Goal: Task Accomplishment & Management: Manage account settings

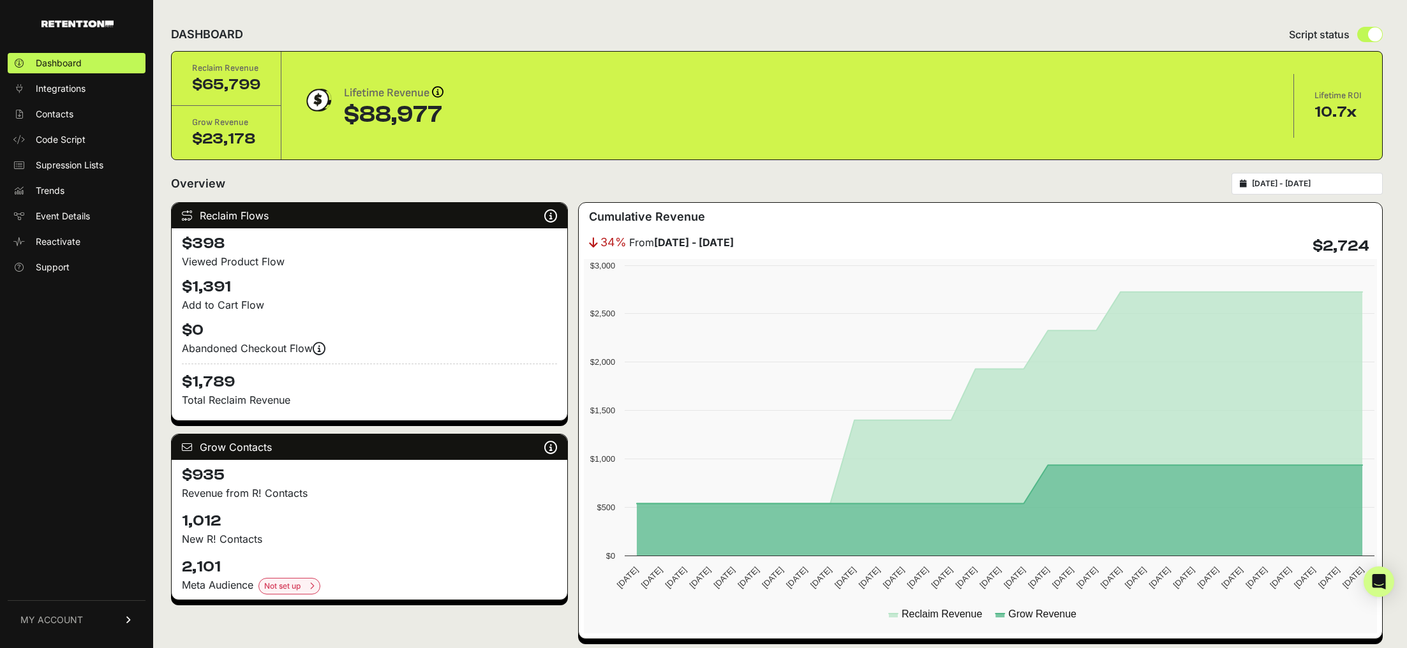
click at [306, 131] on div "Lifetime Revenue Revenue attribution works in two ways: Grow Revenue: Revenue i…" at bounding box center [787, 106] width 1013 height 64
click at [81, 623] on span "MY ACCOUNT" at bounding box center [51, 620] width 63 height 13
click at [82, 623] on link "Sign Out" at bounding box center [77, 629] width 138 height 20
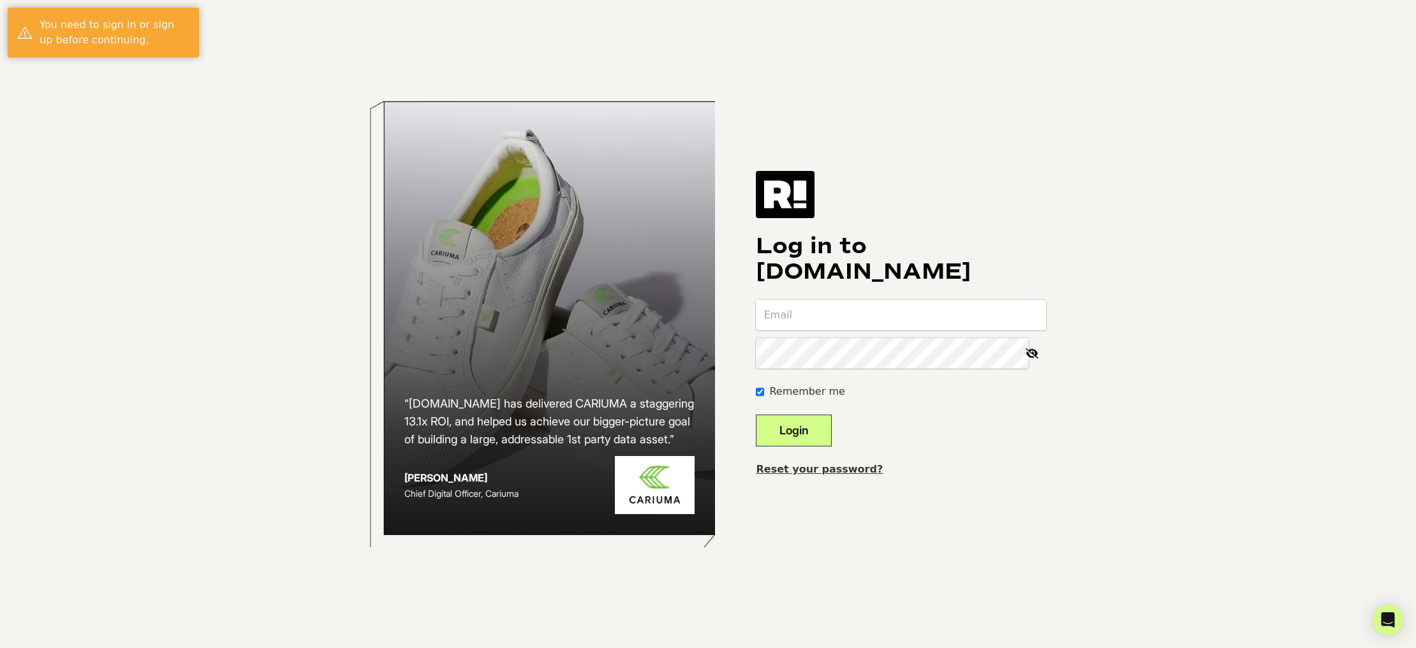
click at [0, 648] on com-1password-button at bounding box center [0, 648] width 0 height 0
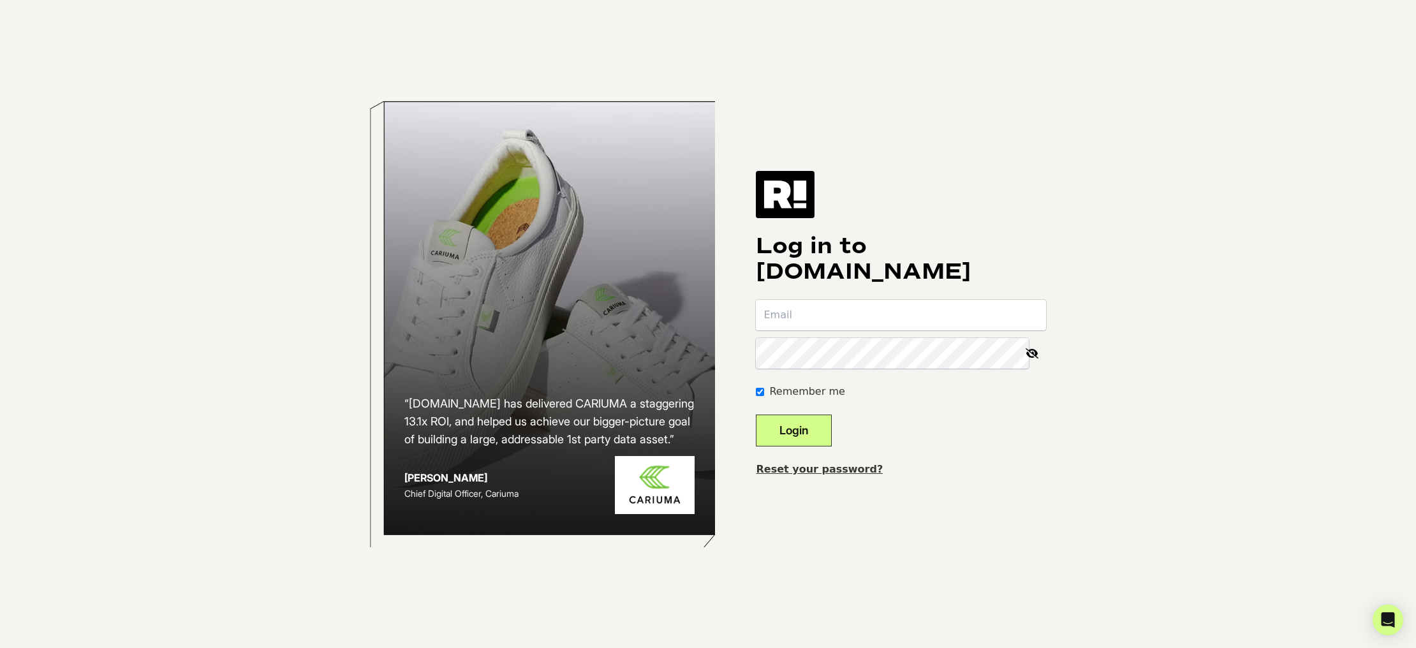
type input "artem+1@acemarks.com"
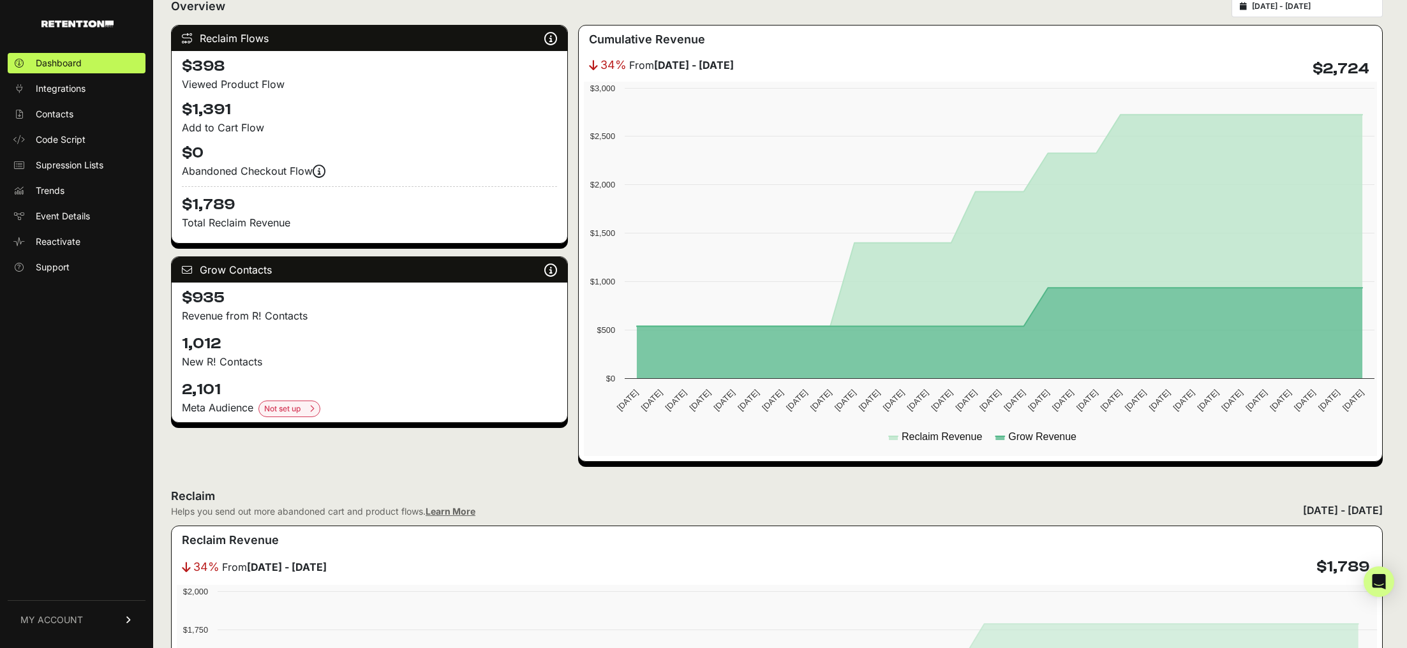
scroll to position [175, 0]
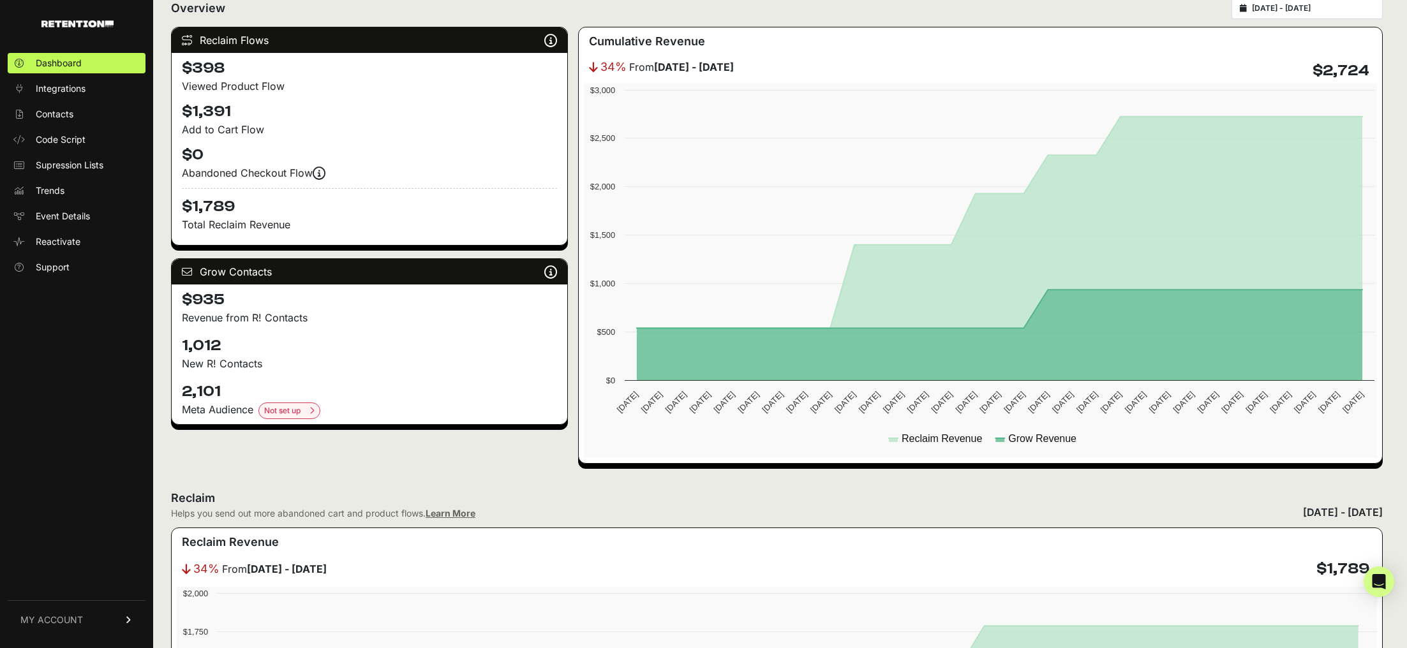
click at [38, 612] on link "MY ACCOUNT" at bounding box center [77, 619] width 138 height 39
click at [57, 583] on span "Billing" at bounding box center [48, 578] width 24 height 13
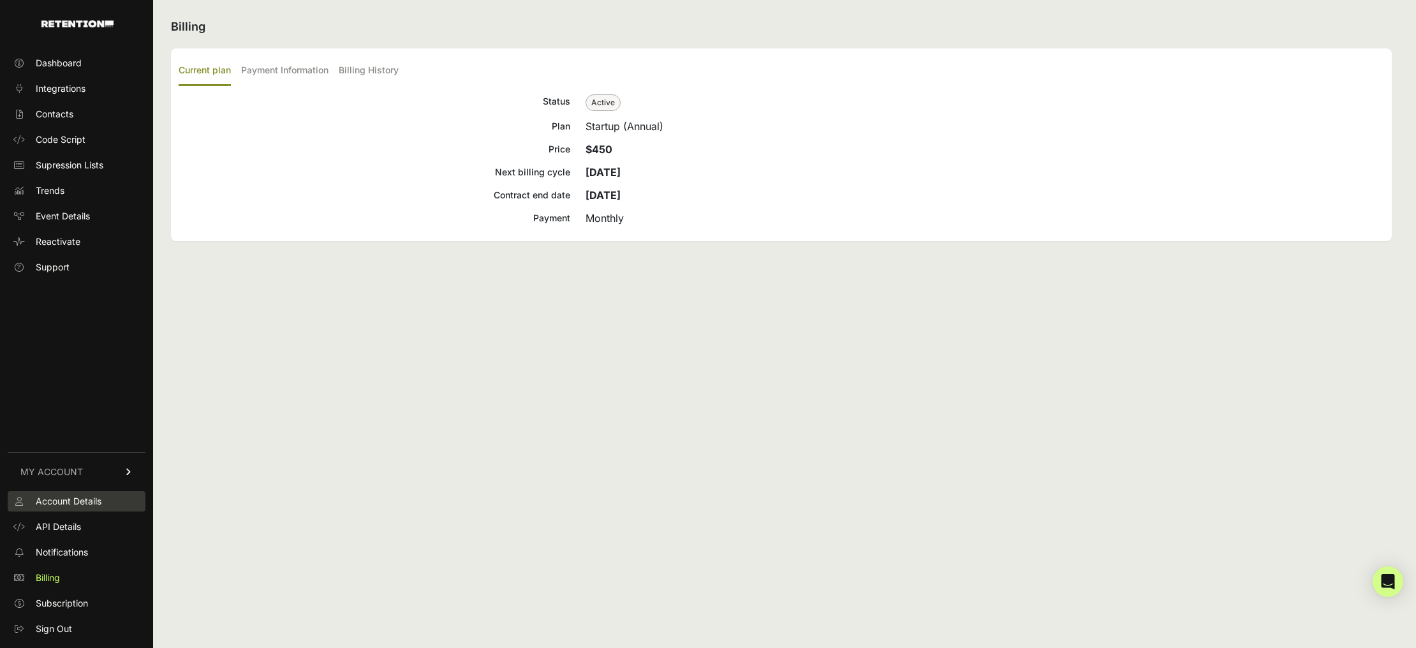
click at [91, 504] on span "Account Details" at bounding box center [69, 501] width 66 height 13
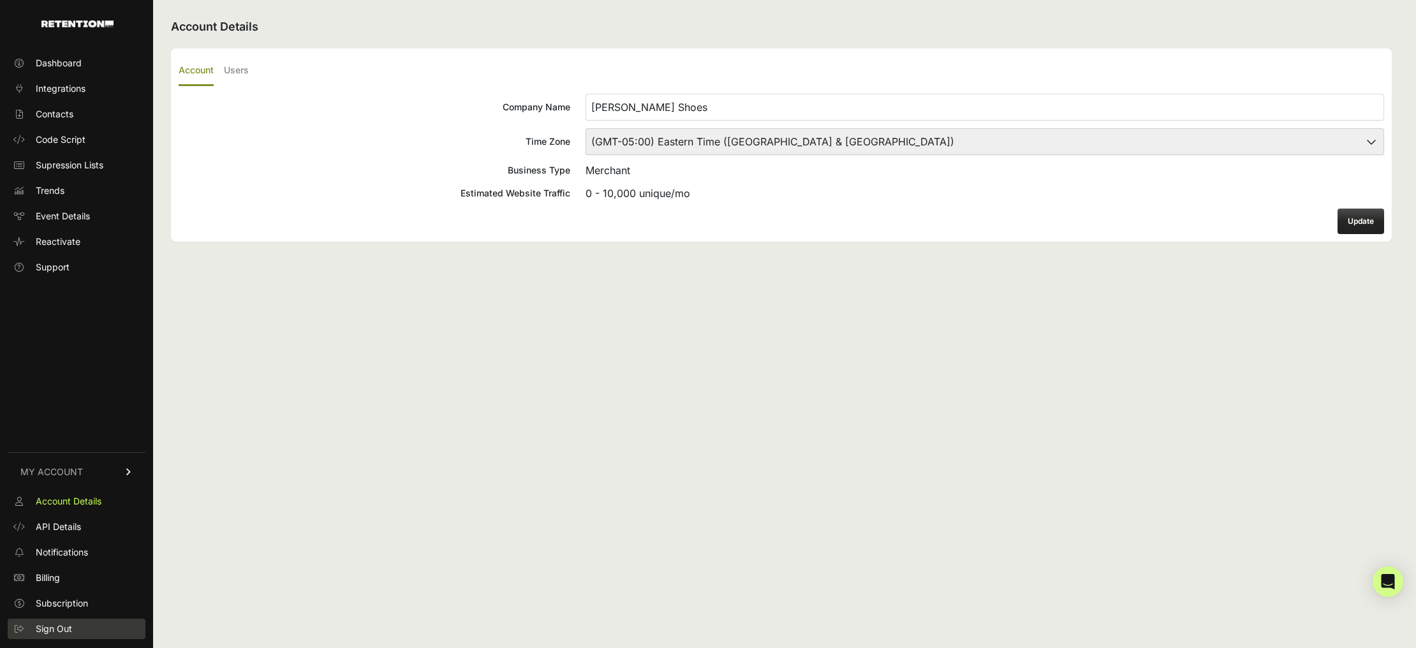
click at [77, 628] on link "Sign Out" at bounding box center [77, 629] width 138 height 20
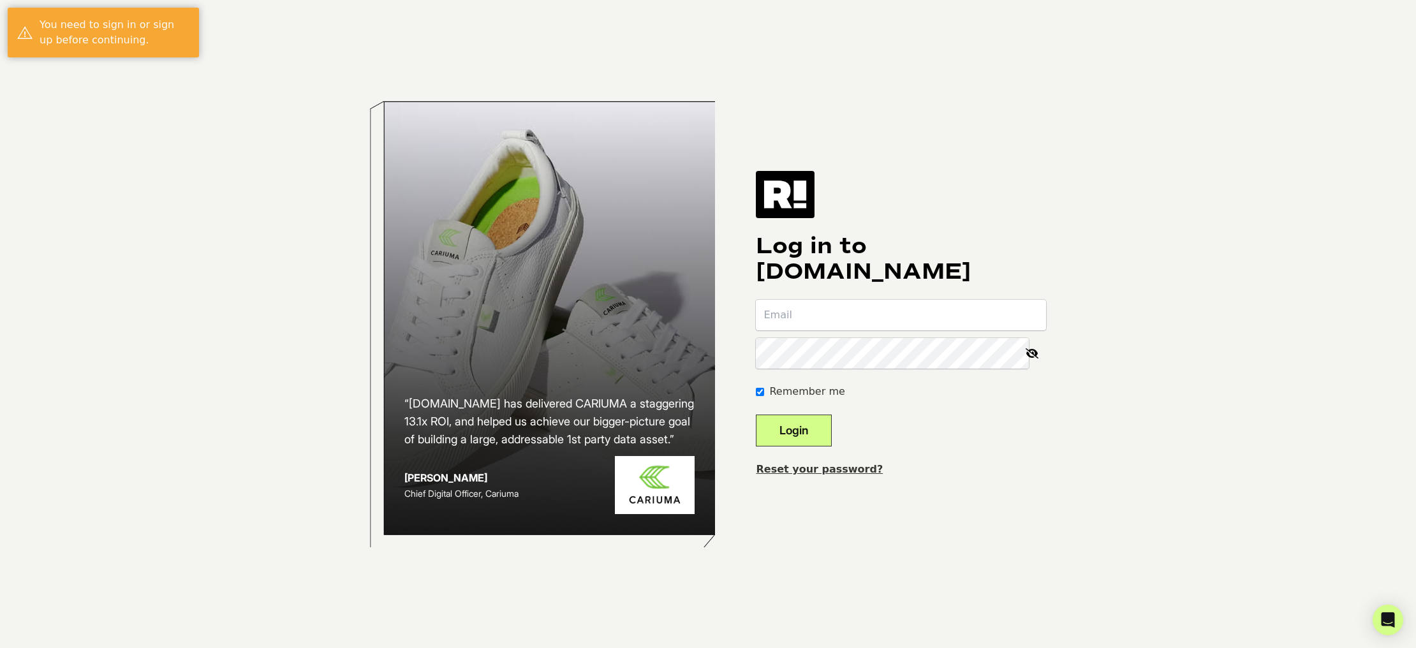
type input "[EMAIL_ADDRESS][DOMAIN_NAME]"
click at [822, 426] on button "Login" at bounding box center [794, 431] width 76 height 32
